Goal: Navigation & Orientation: Find specific page/section

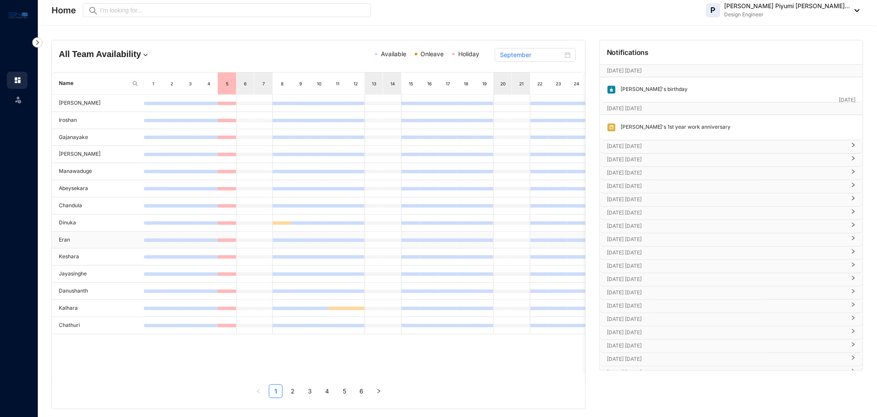
scroll to position [0, 113]
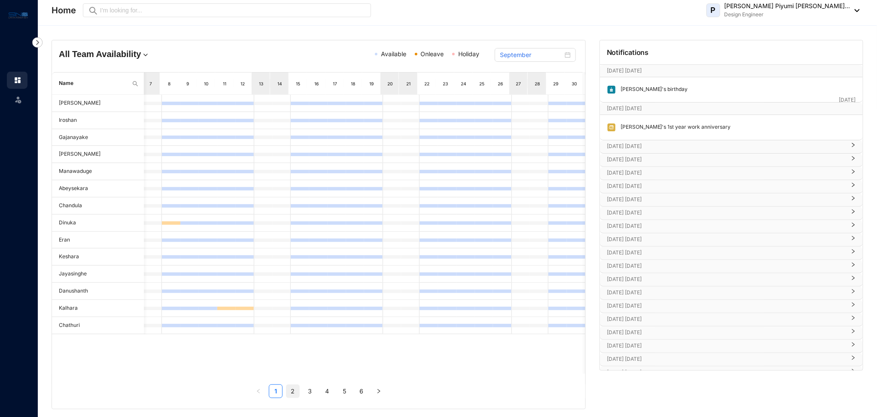
click at [294, 395] on link "2" at bounding box center [292, 391] width 13 height 13
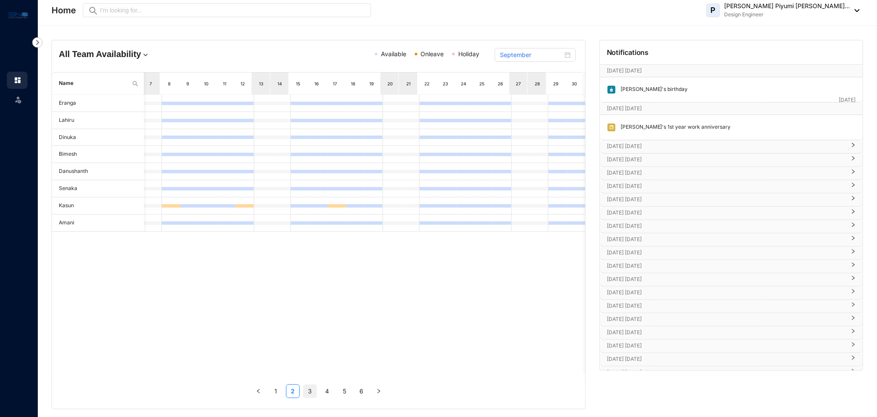
click at [313, 392] on link "3" at bounding box center [310, 391] width 13 height 13
click at [328, 394] on link "4" at bounding box center [327, 391] width 13 height 13
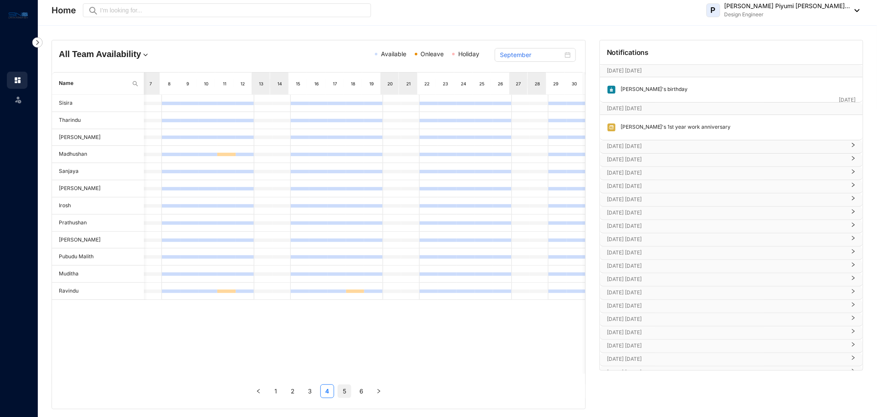
click at [346, 395] on link "5" at bounding box center [344, 391] width 13 height 13
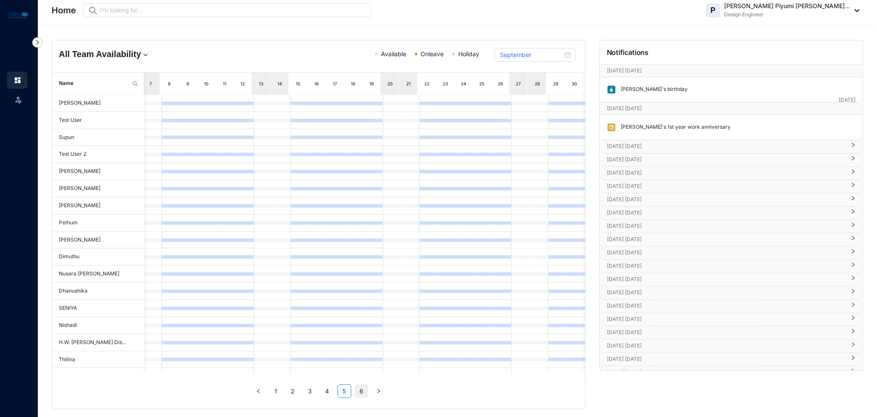
click at [359, 392] on link "6" at bounding box center [361, 391] width 13 height 13
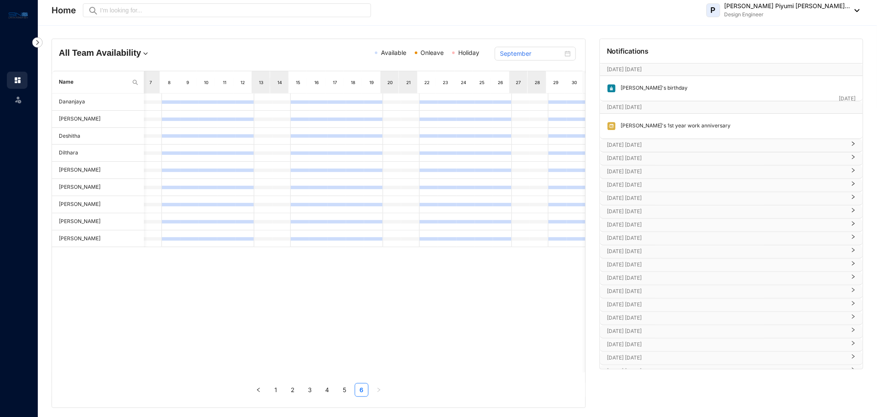
scroll to position [0, 0]
